Goal: Find specific page/section: Find specific page/section

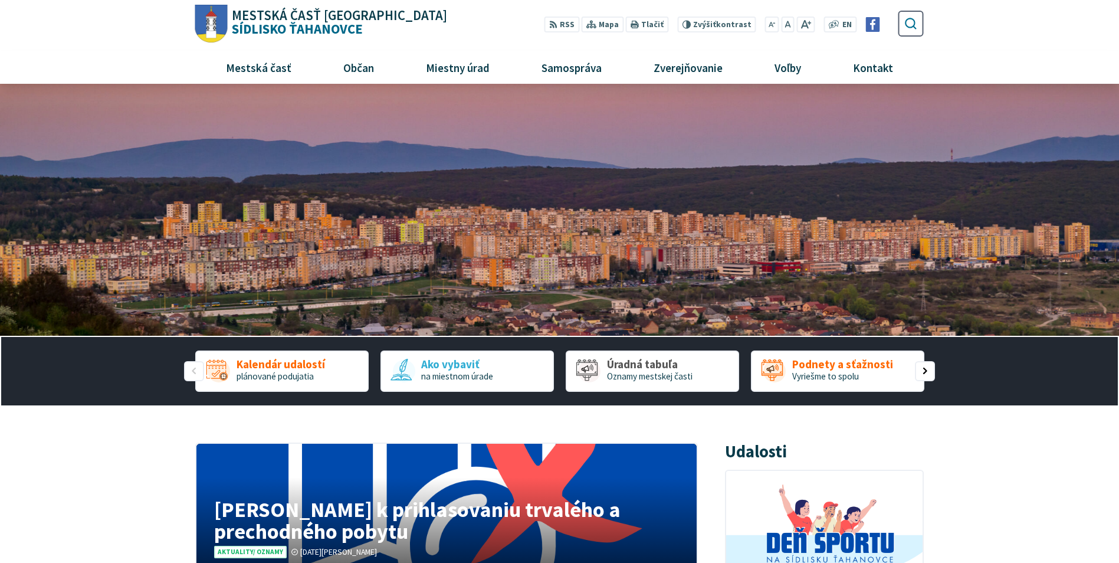
click at [920, 27] on button "Odoslať vyhľadávací formulár" at bounding box center [910, 24] width 20 height 20
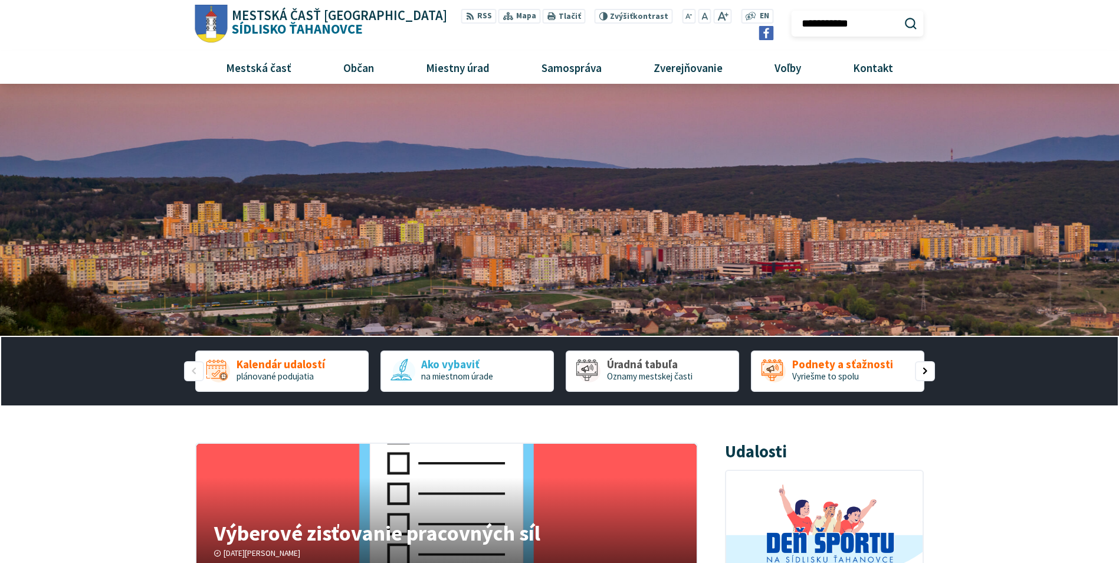
type input "**********"
click at [900, 14] on button "Odoslať vyhľadávací formulár" at bounding box center [910, 24] width 20 height 20
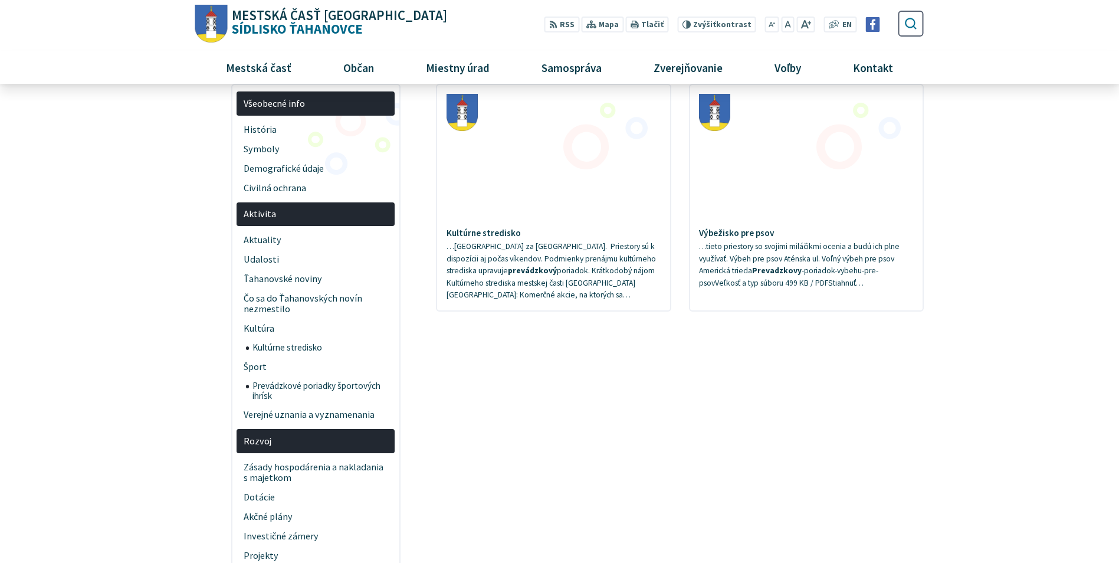
click at [911, 27] on icon "submit" at bounding box center [911, 24] width 14 height 14
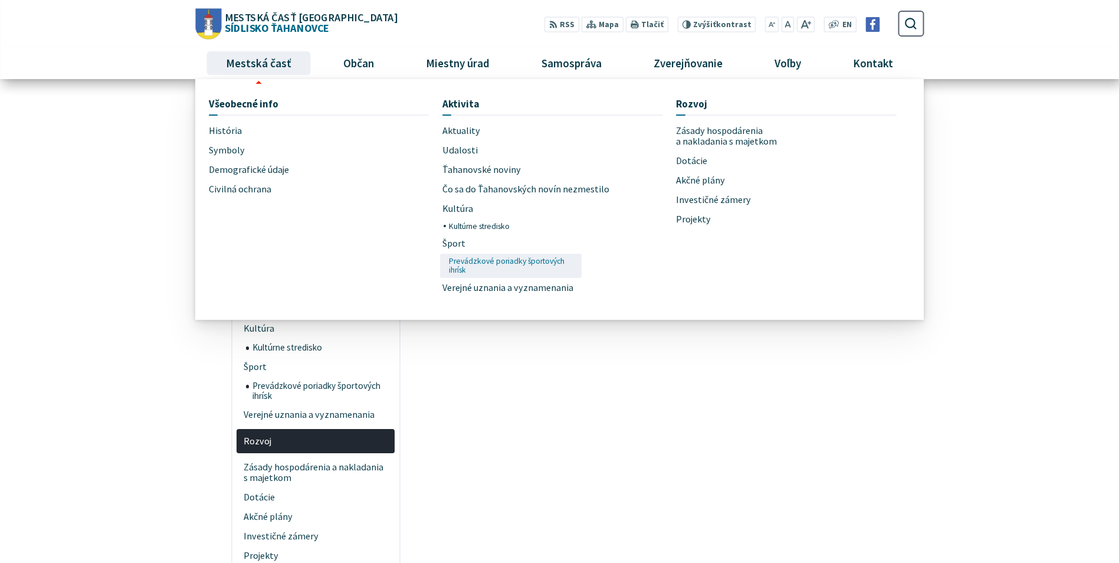
click at [479, 257] on span "Prevádzkové poriadky športových ihrísk" at bounding box center [513, 266] width 128 height 24
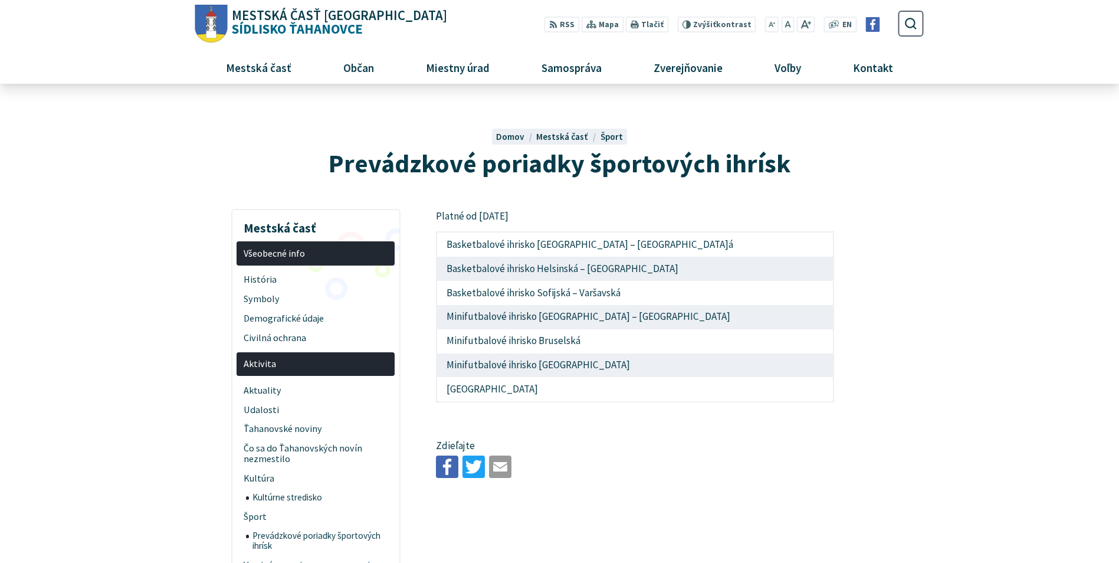
click at [464, 391] on link "Florpark Bruselská" at bounding box center [492, 388] width 91 height 13
